Goal: Information Seeking & Learning: Understand process/instructions

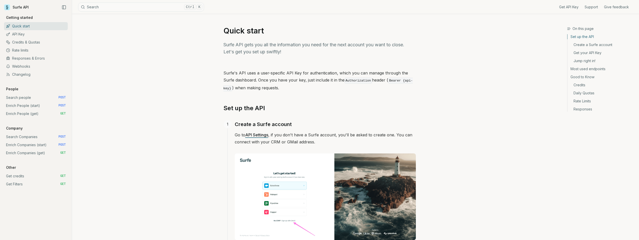
click at [22, 99] on link "Search people POST" at bounding box center [36, 98] width 64 height 8
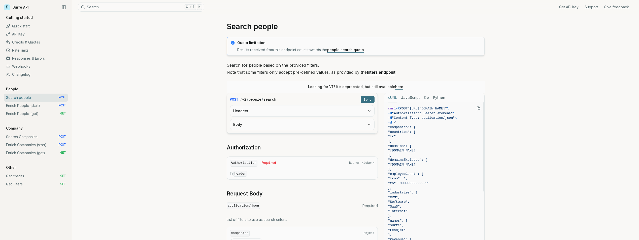
scroll to position [126, 0]
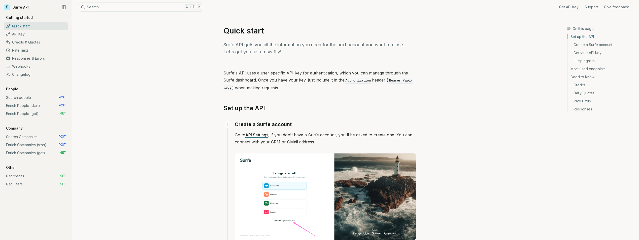
click at [25, 105] on link "Enrich People (start) POST" at bounding box center [36, 106] width 64 height 8
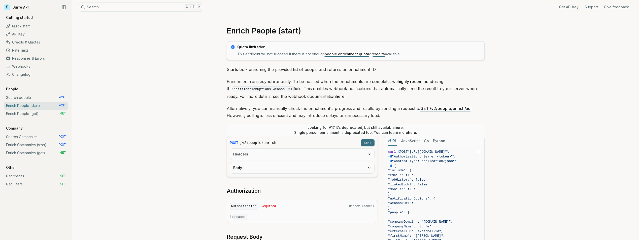
click at [336, 97] on link "here" at bounding box center [340, 96] width 9 height 5
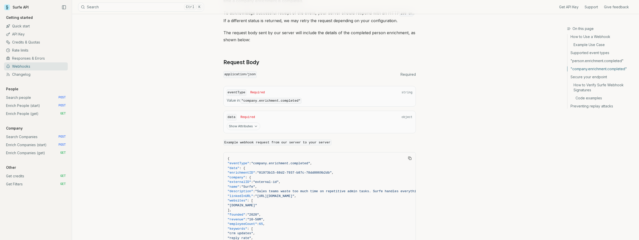
scroll to position [909, 0]
